Goal: Information Seeking & Learning: Learn about a topic

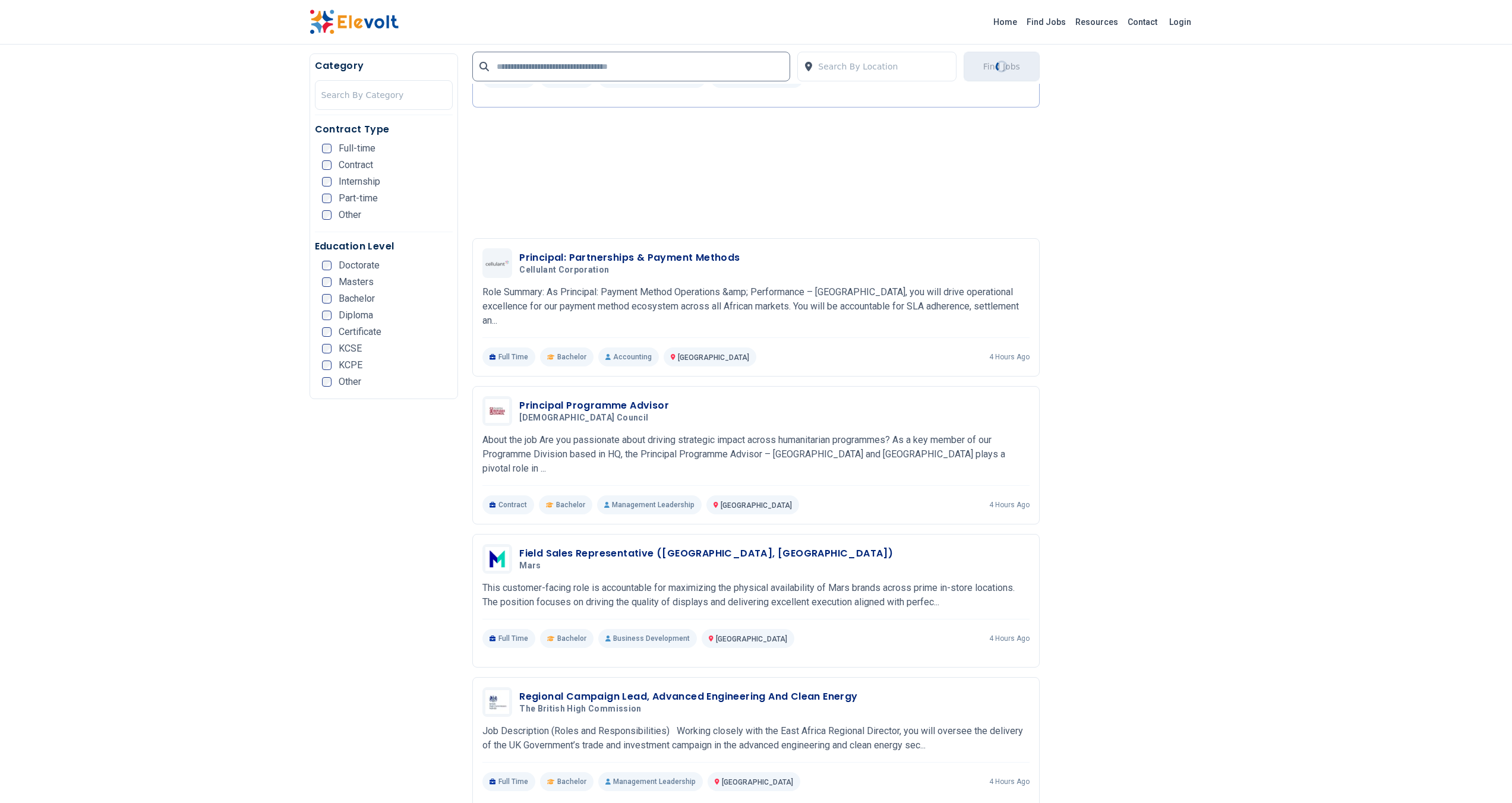
scroll to position [728, 0]
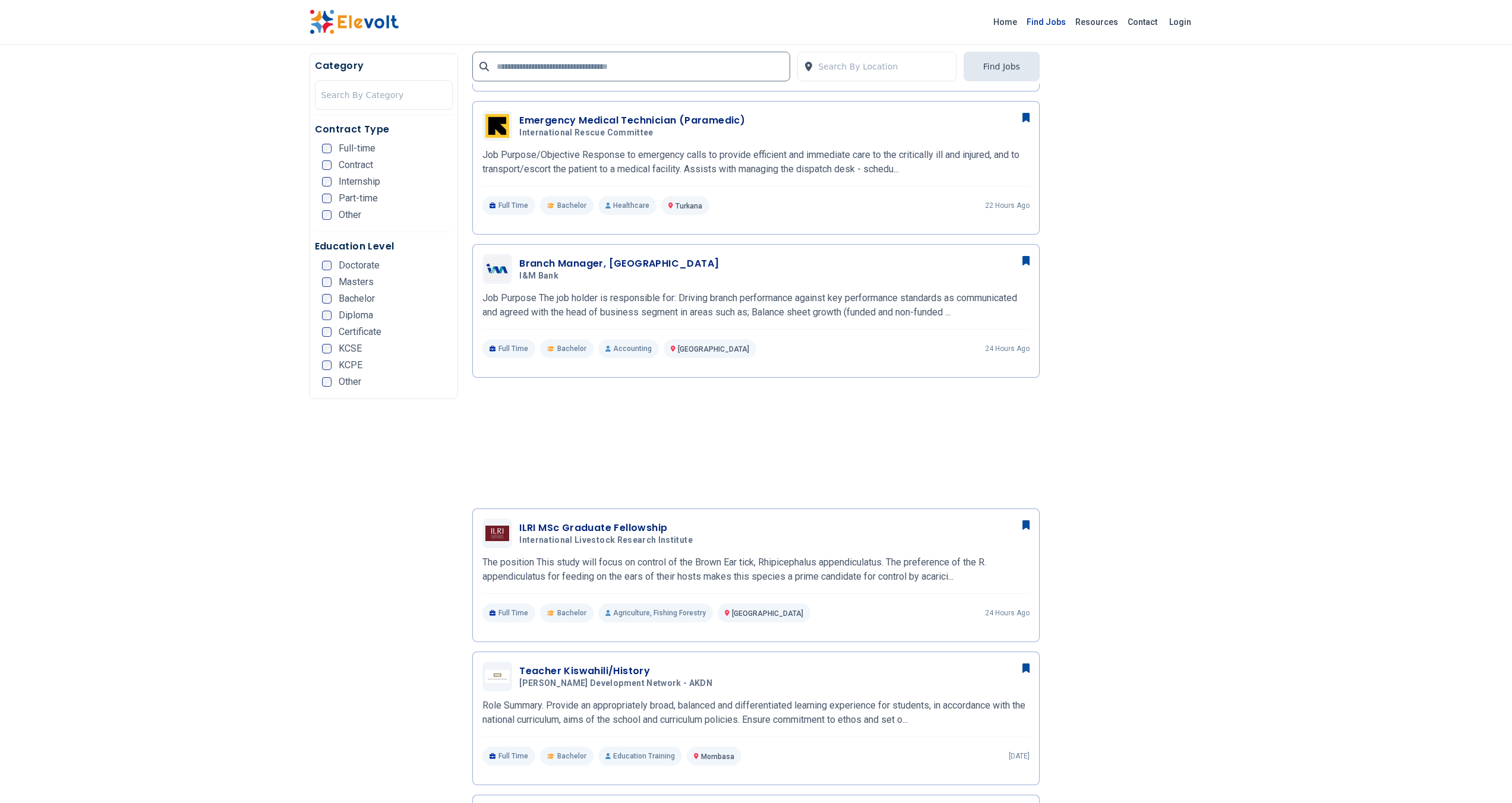
click at [1042, 28] on link "Find Jobs" at bounding box center [1046, 22] width 49 height 19
click at [1053, 22] on link "Find Jobs" at bounding box center [1046, 22] width 49 height 19
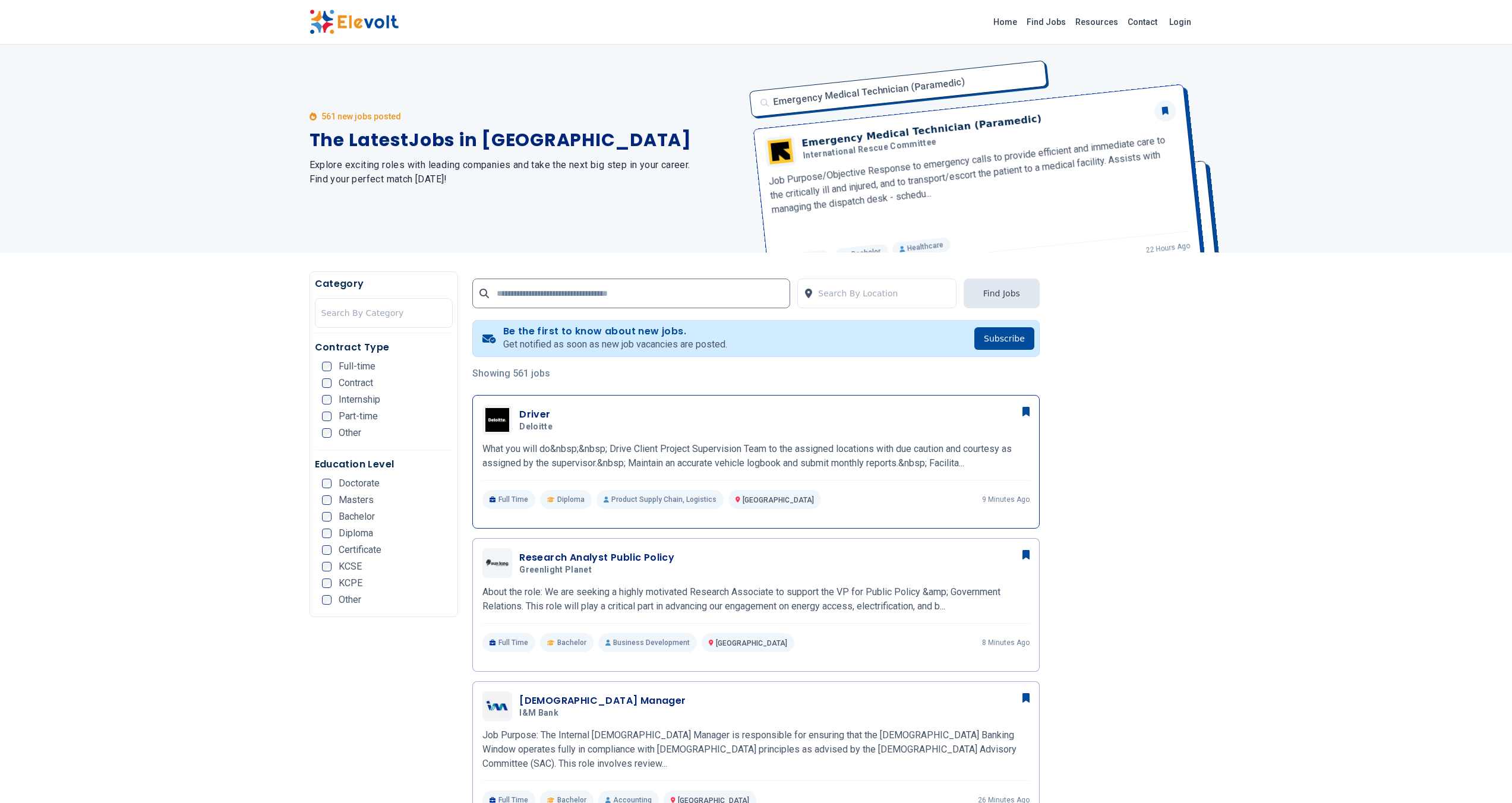
click at [833, 437] on div "Driver Deloitte 10/09/2025 11/08/2025 Nairobi KE What you will do&nbsp;&nbsp; D…" at bounding box center [756, 457] width 547 height 104
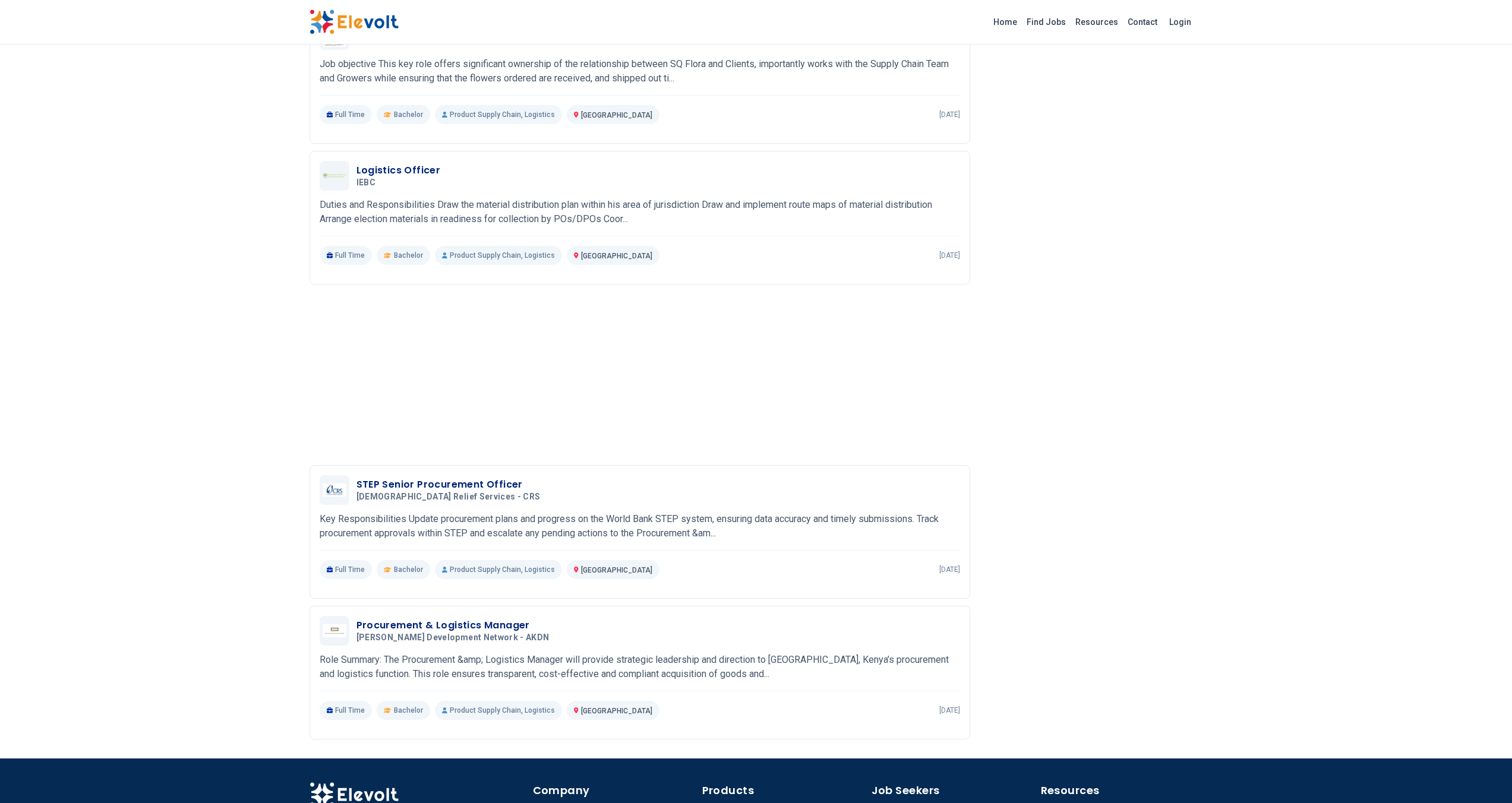
scroll to position [1026, 0]
